Goal: Information Seeking & Learning: Learn about a topic

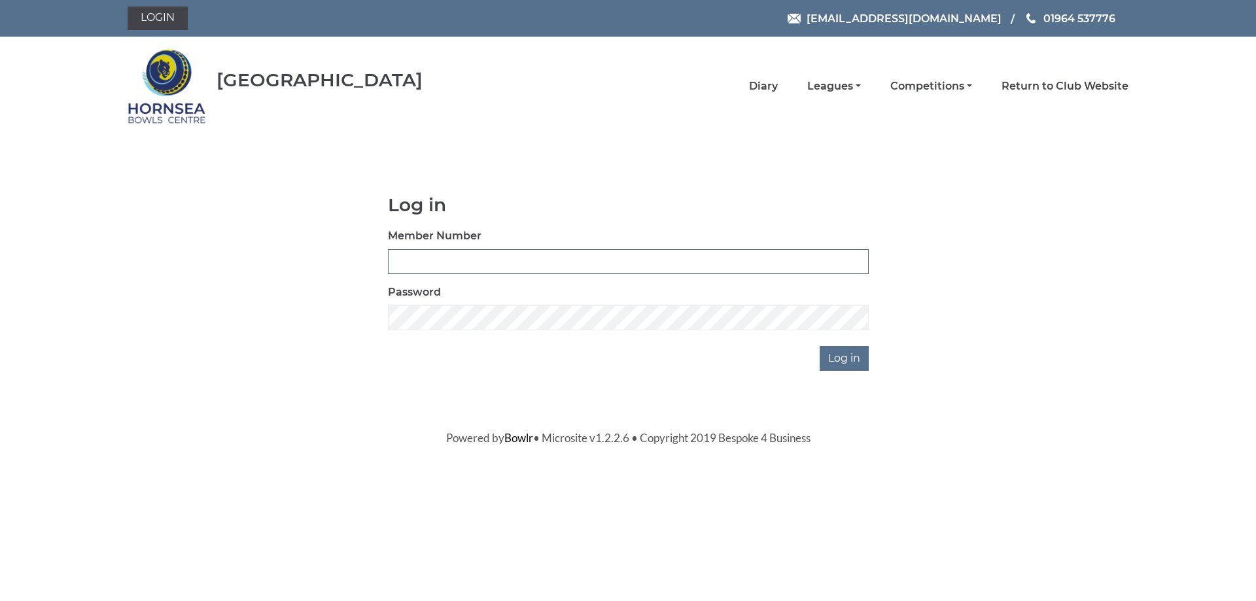
type input "0887"
click at [857, 352] on input "Log in" at bounding box center [844, 358] width 49 height 25
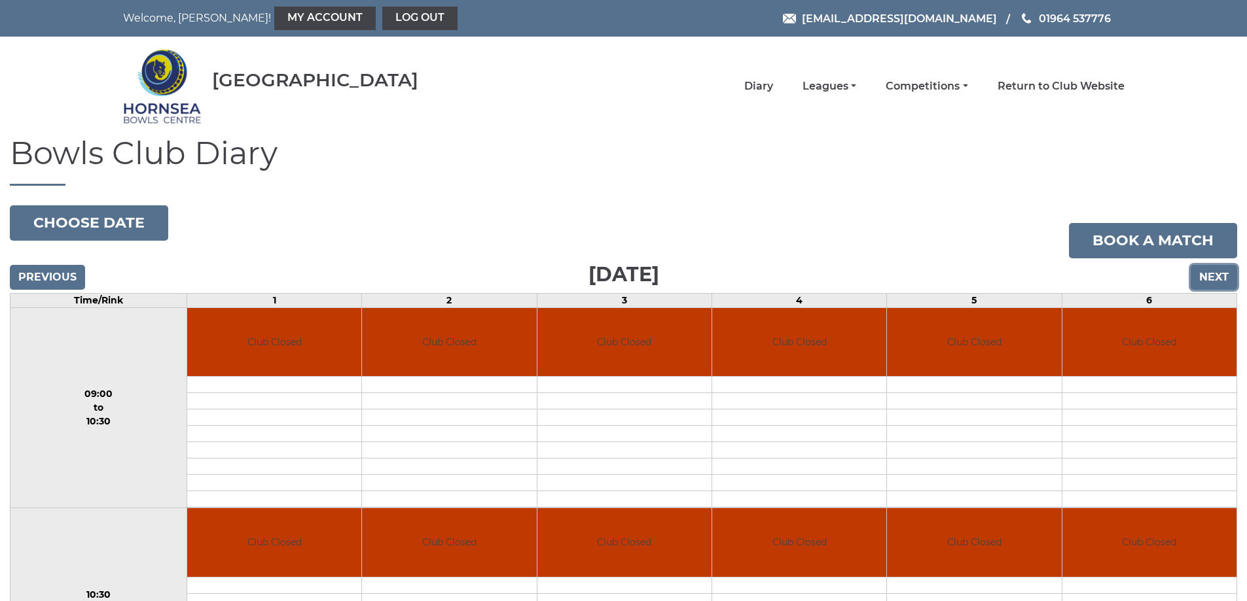
click at [1205, 277] on input "Next" at bounding box center [1213, 277] width 46 height 25
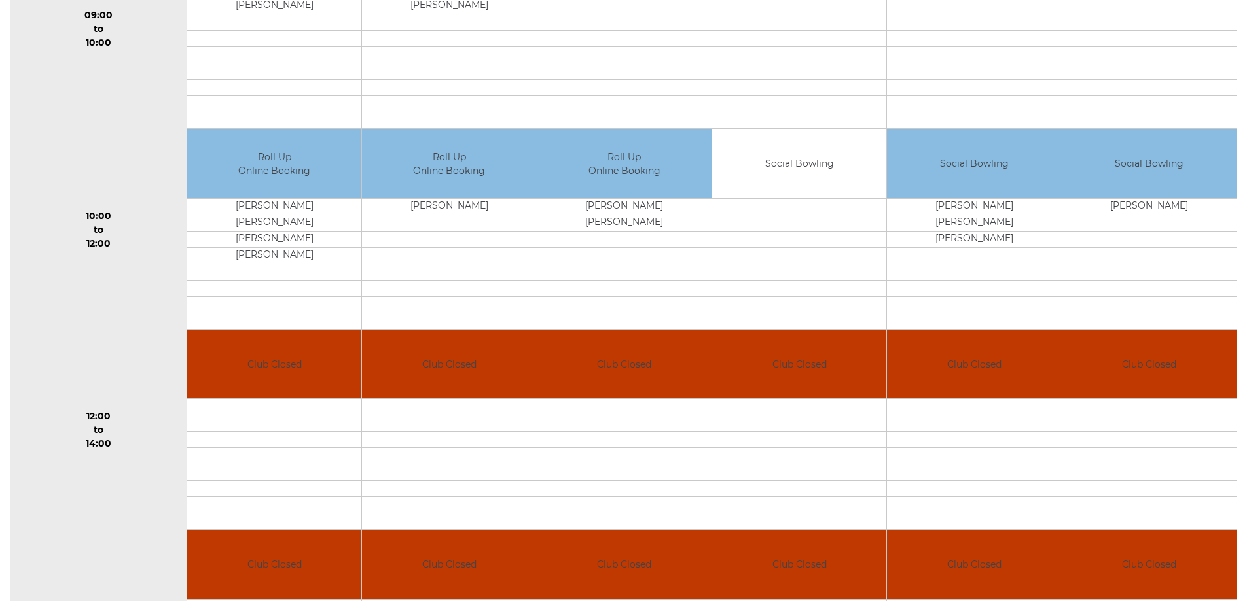
scroll to position [226, 0]
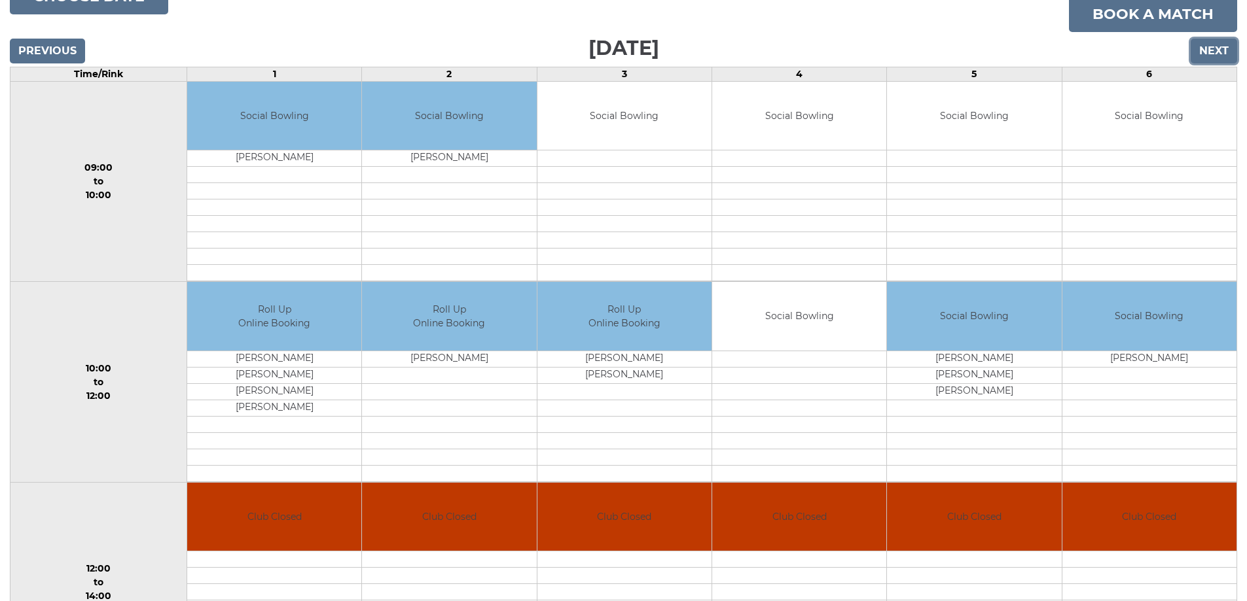
click at [1207, 53] on input "Next" at bounding box center [1213, 51] width 46 height 25
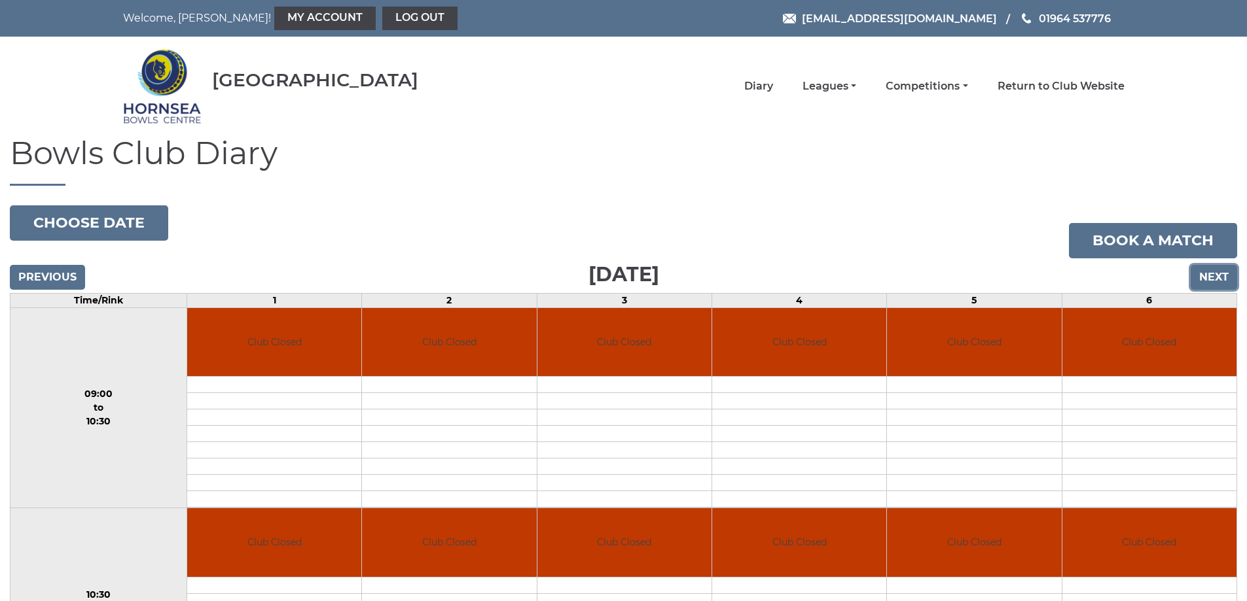
click at [1215, 278] on input "Next" at bounding box center [1213, 277] width 46 height 25
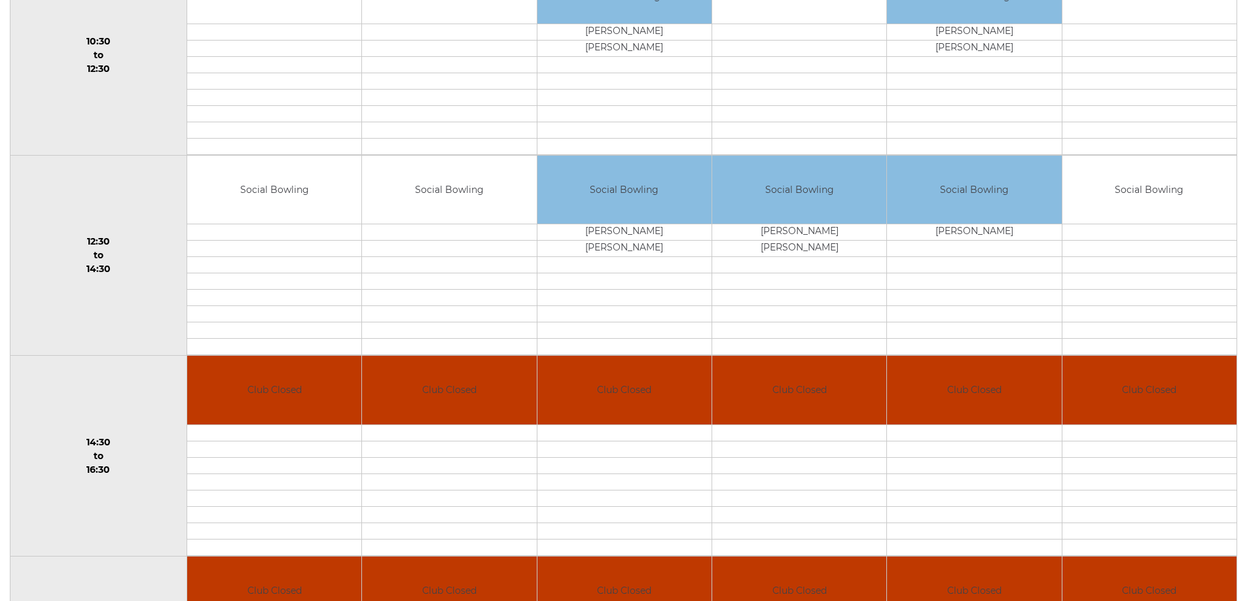
scroll to position [161, 0]
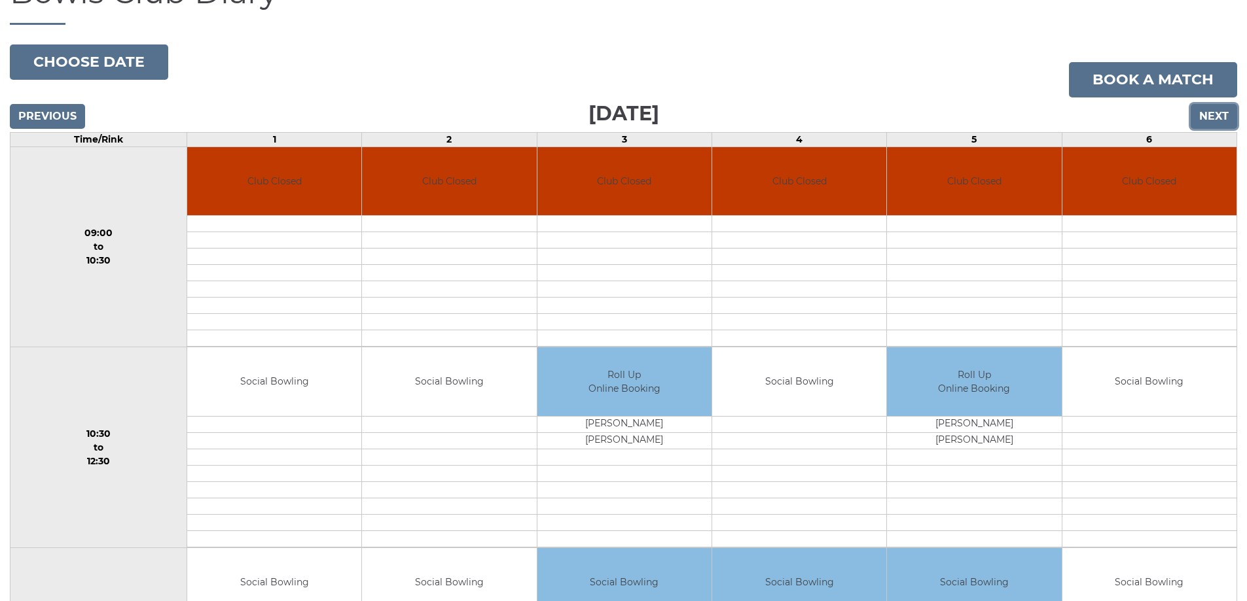
click at [1215, 116] on input "Next" at bounding box center [1213, 116] width 46 height 25
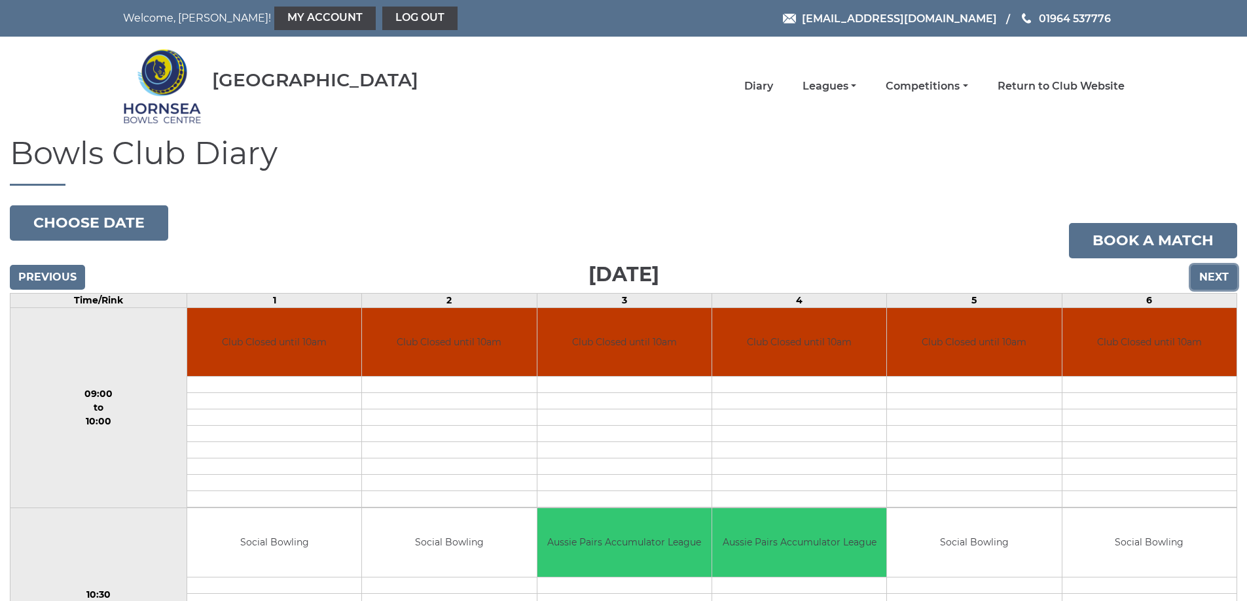
click at [1215, 280] on input "Next" at bounding box center [1213, 277] width 46 height 25
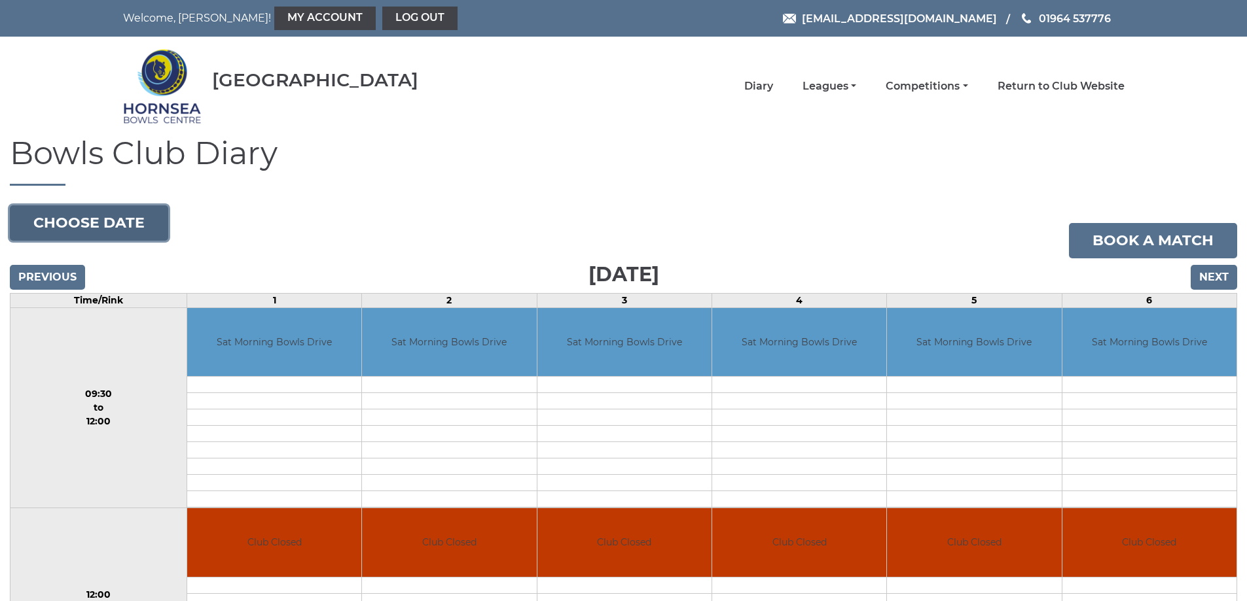
click at [105, 232] on button "Choose date" at bounding box center [89, 222] width 158 height 35
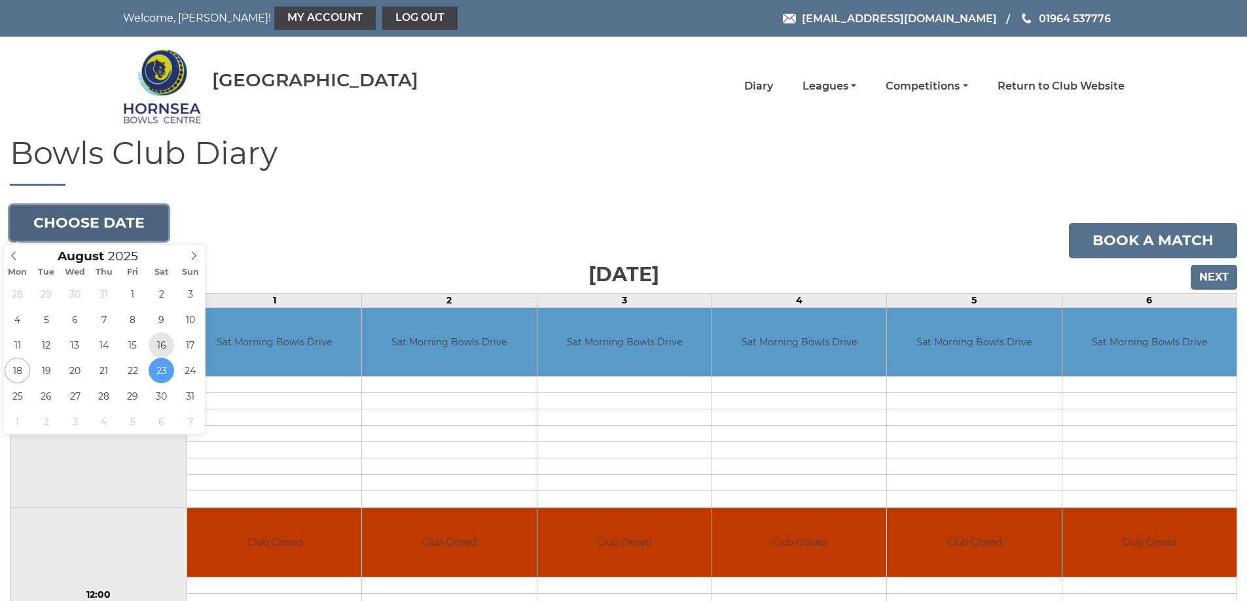
type input "[DATE]"
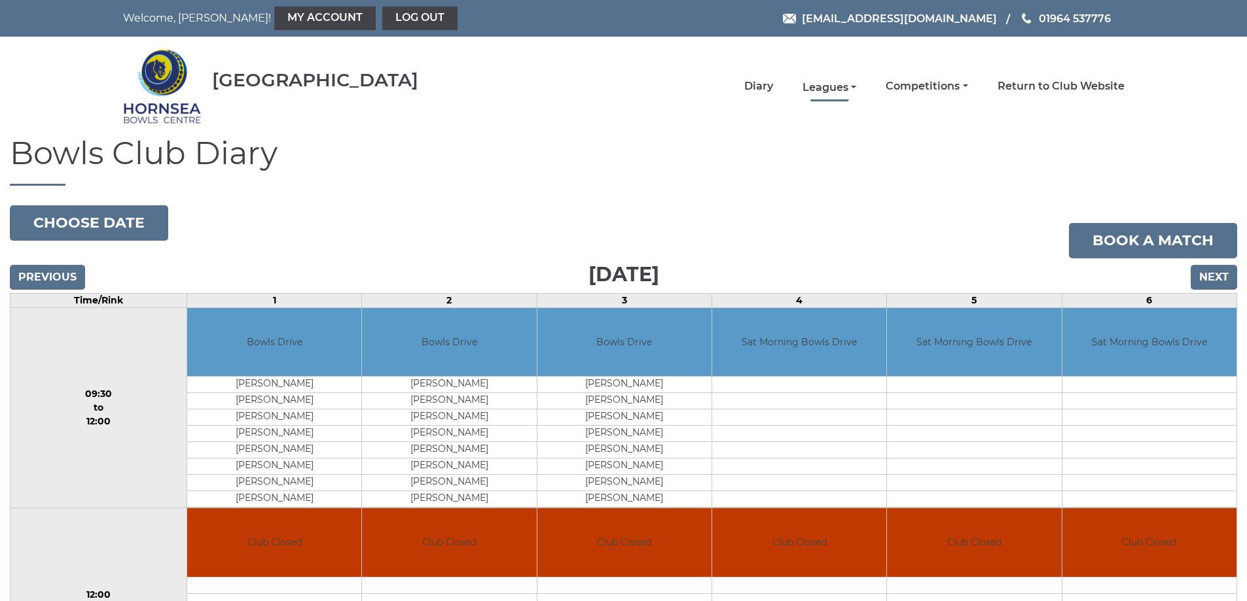
click at [842, 88] on link "Leagues" at bounding box center [829, 87] width 54 height 14
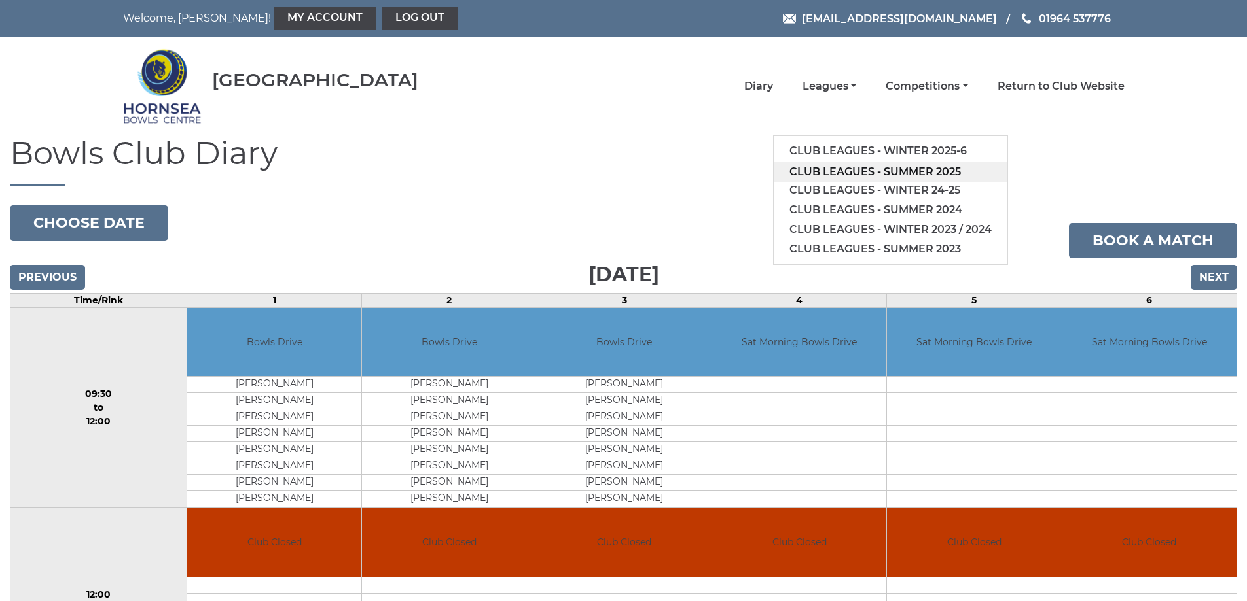
click at [875, 171] on link "Club leagues - Summer 2025" at bounding box center [890, 172] width 234 height 20
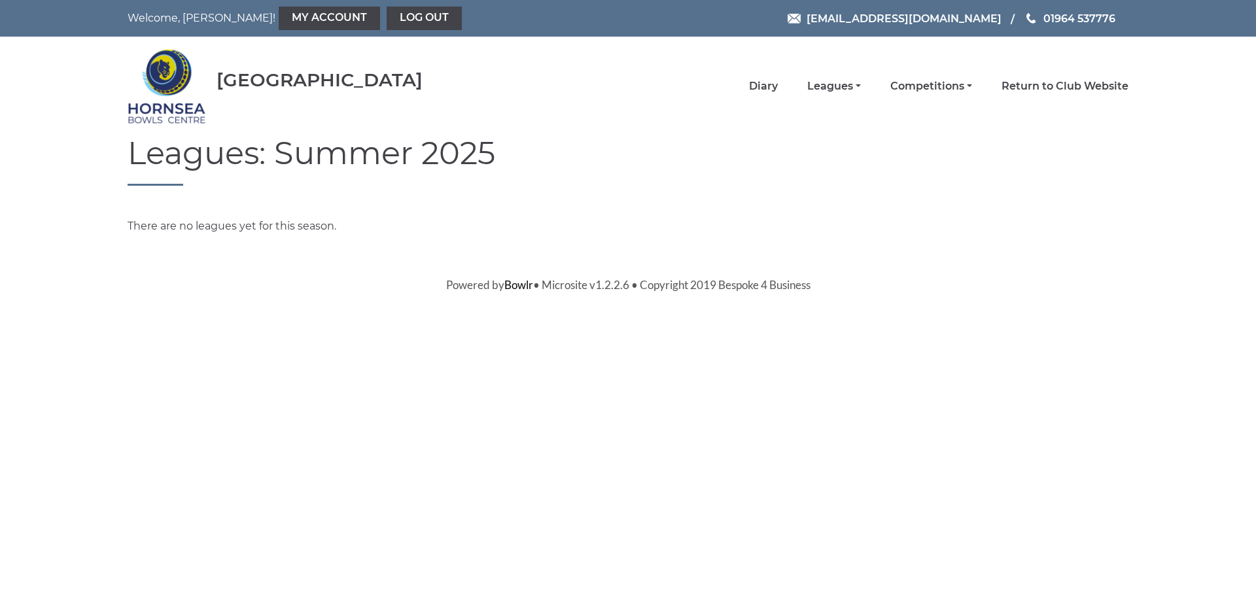
drag, startPoint x: 0, startPoint y: 0, endPoint x: 875, endPoint y: 171, distance: 891.4
drag, startPoint x: 875, startPoint y: 171, endPoint x: 844, endPoint y: 90, distance: 86.4
click at [844, 90] on link "Leagues" at bounding box center [835, 87] width 54 height 14
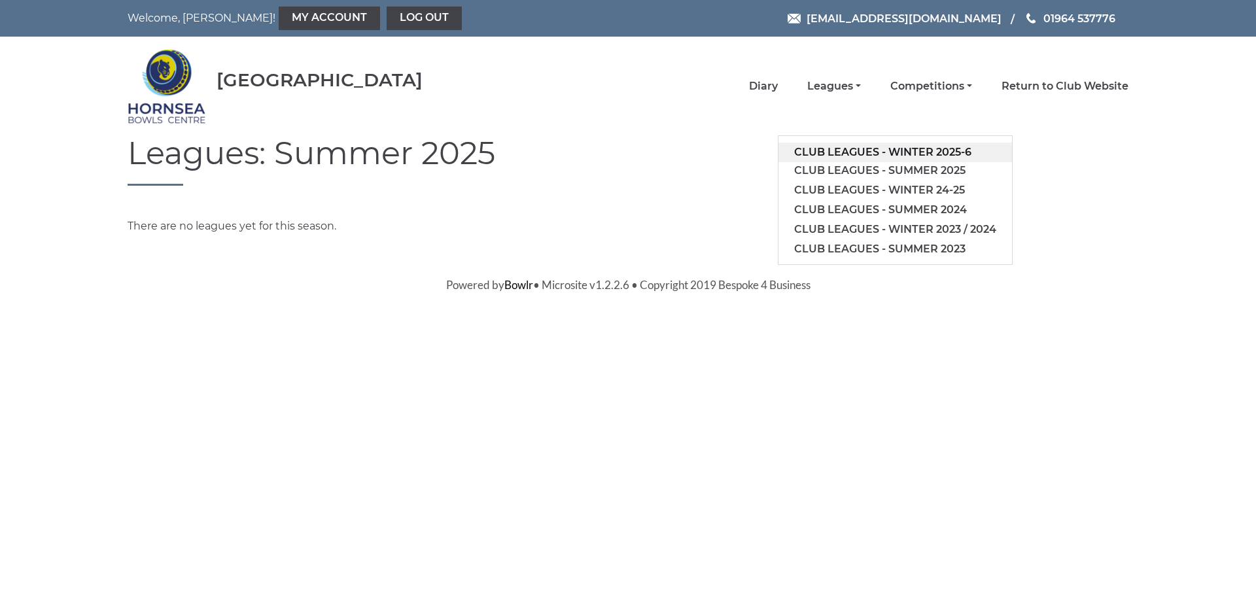
click at [929, 152] on link "Club leagues - Winter 2025-6" at bounding box center [896, 153] width 234 height 20
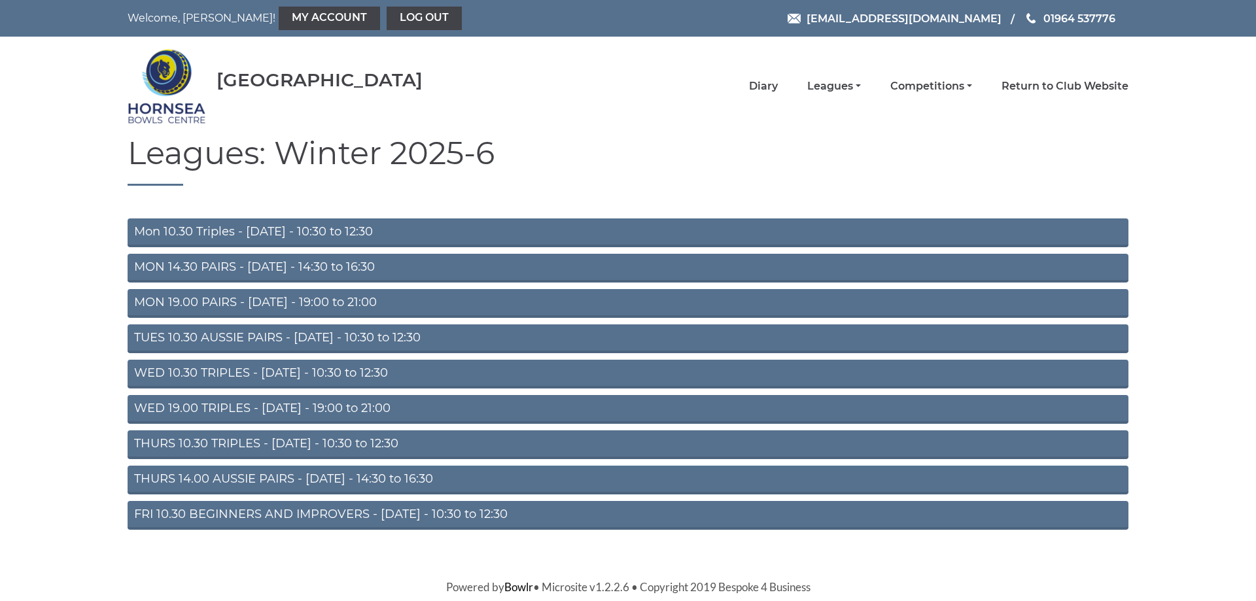
click at [376, 234] on link "Mon 10.30 Triples - Monday - 10:30 to 12:30" at bounding box center [628, 233] width 1001 height 29
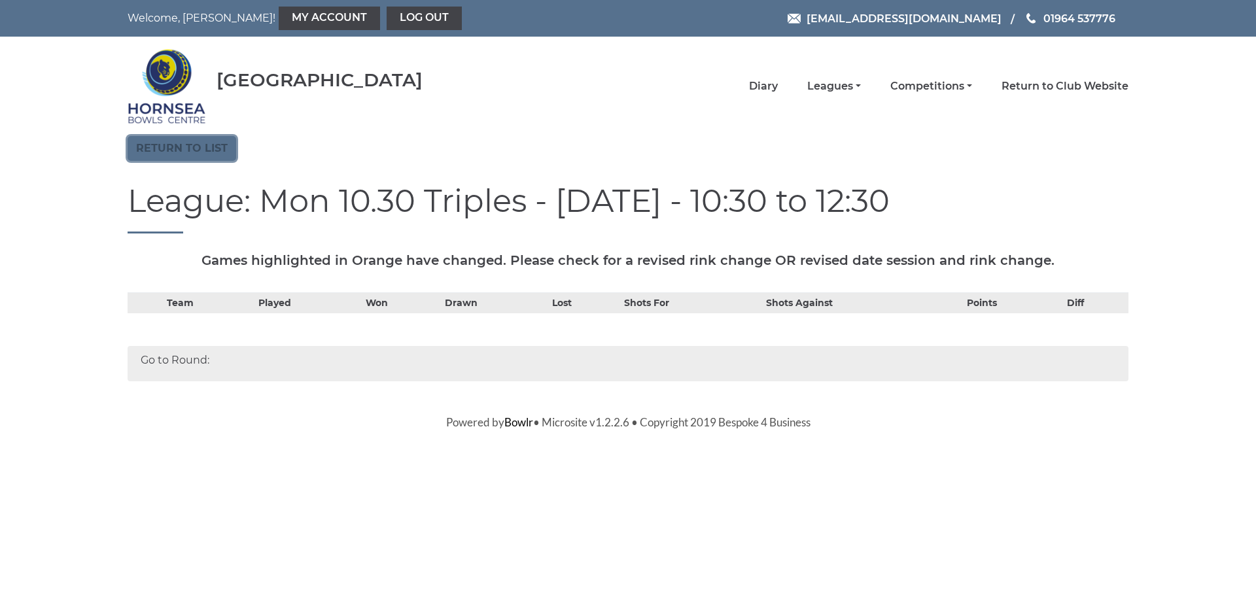
click at [192, 147] on link "Return to list" at bounding box center [182, 148] width 109 height 25
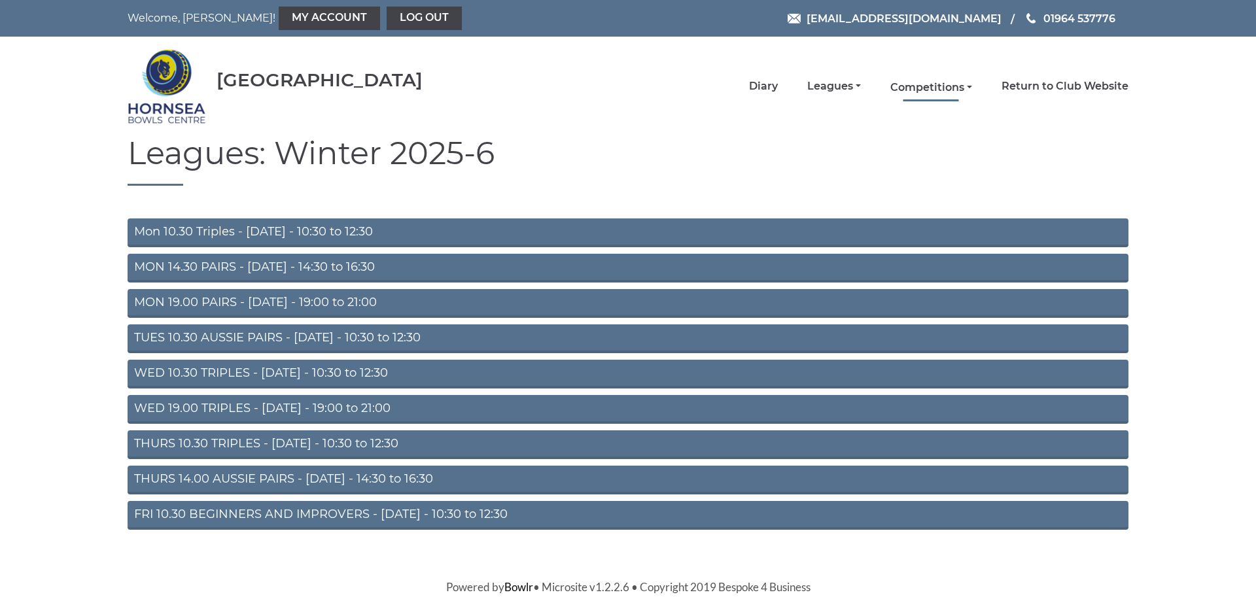
click at [942, 82] on link "Competitions" at bounding box center [932, 87] width 82 height 14
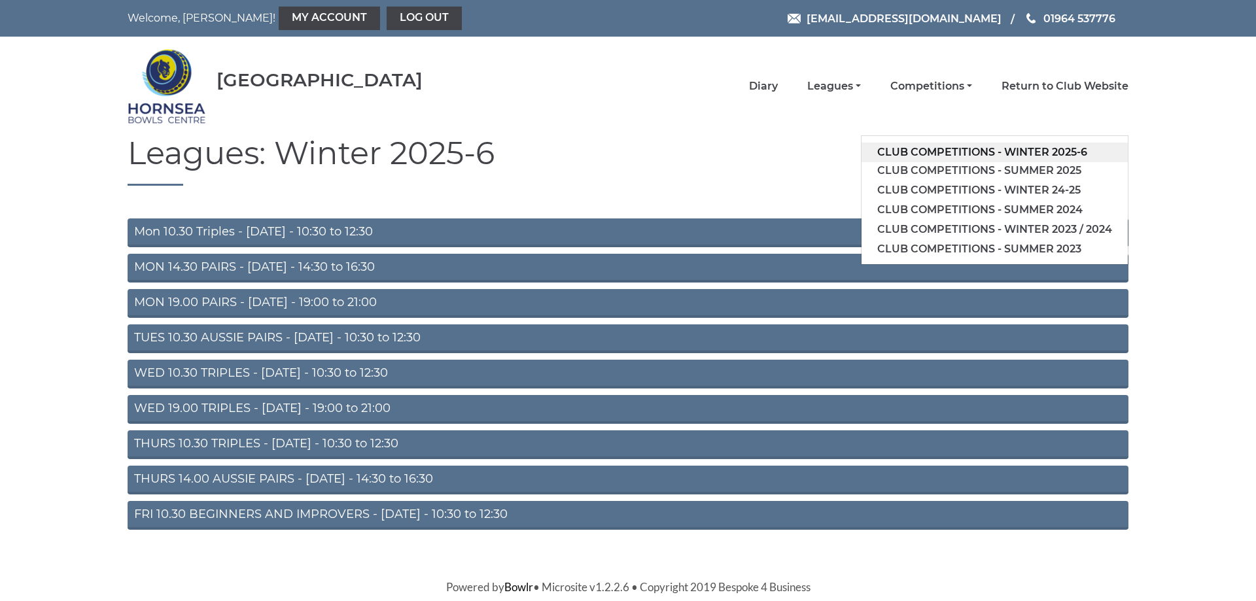
click at [958, 149] on link "Club competitions - Winter 2025-6" at bounding box center [995, 153] width 266 height 20
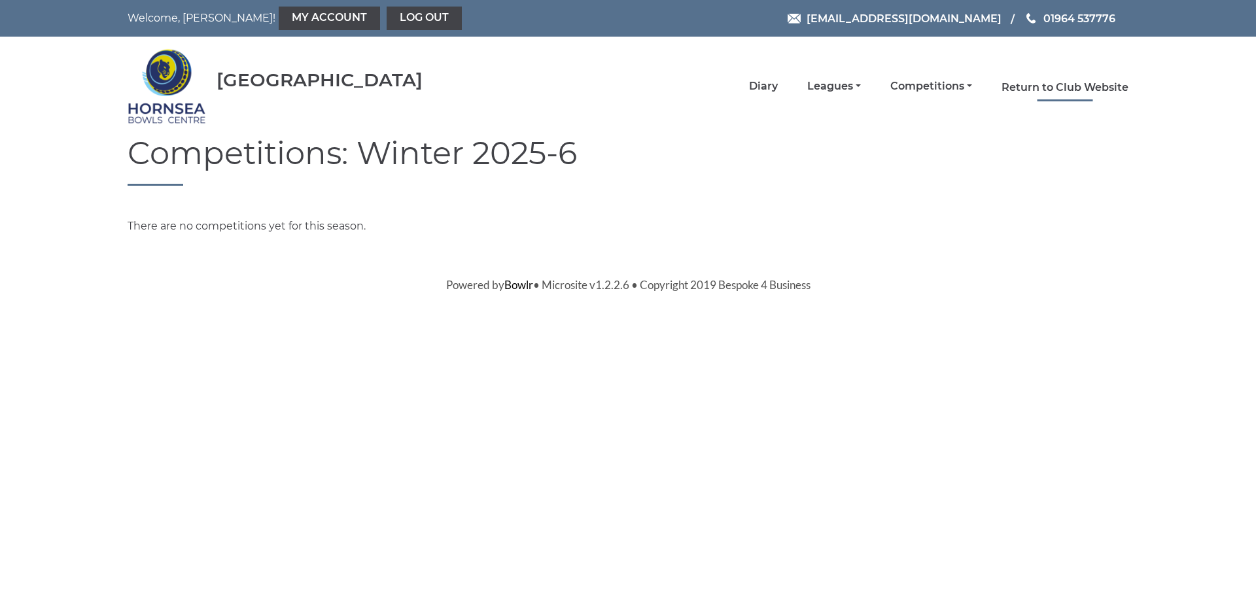
click at [1039, 86] on link "Return to Club Website" at bounding box center [1065, 87] width 127 height 14
